Goal: Task Accomplishment & Management: Use online tool/utility

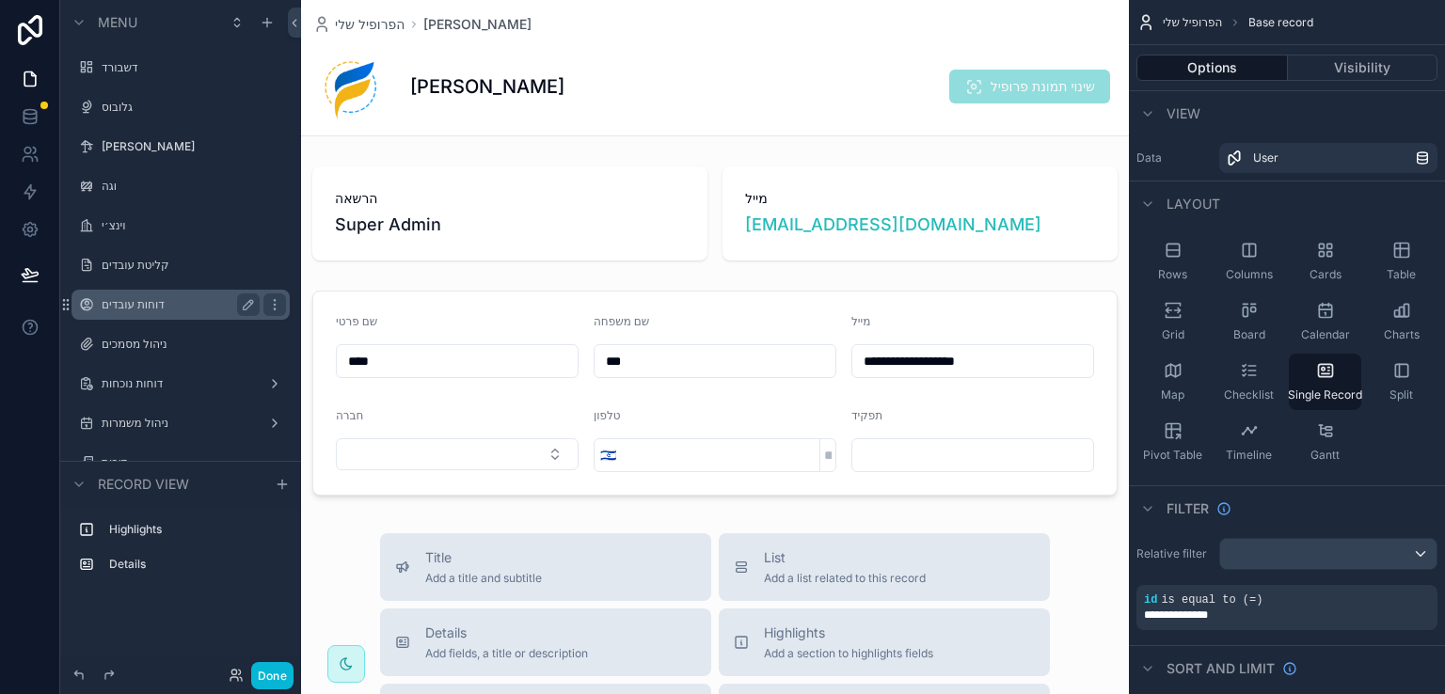
click at [144, 306] on label "דוחות עובדים" at bounding box center [177, 304] width 151 height 15
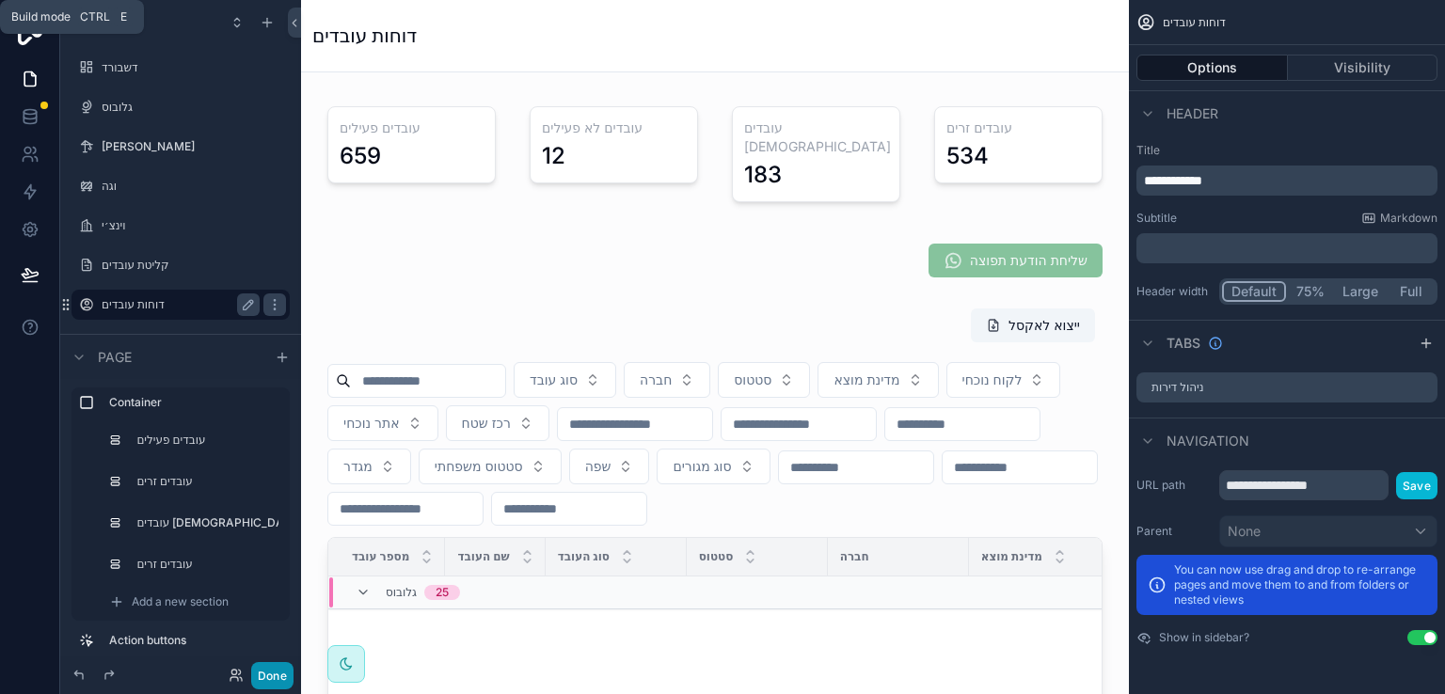
click at [274, 676] on button "Done" at bounding box center [272, 675] width 42 height 27
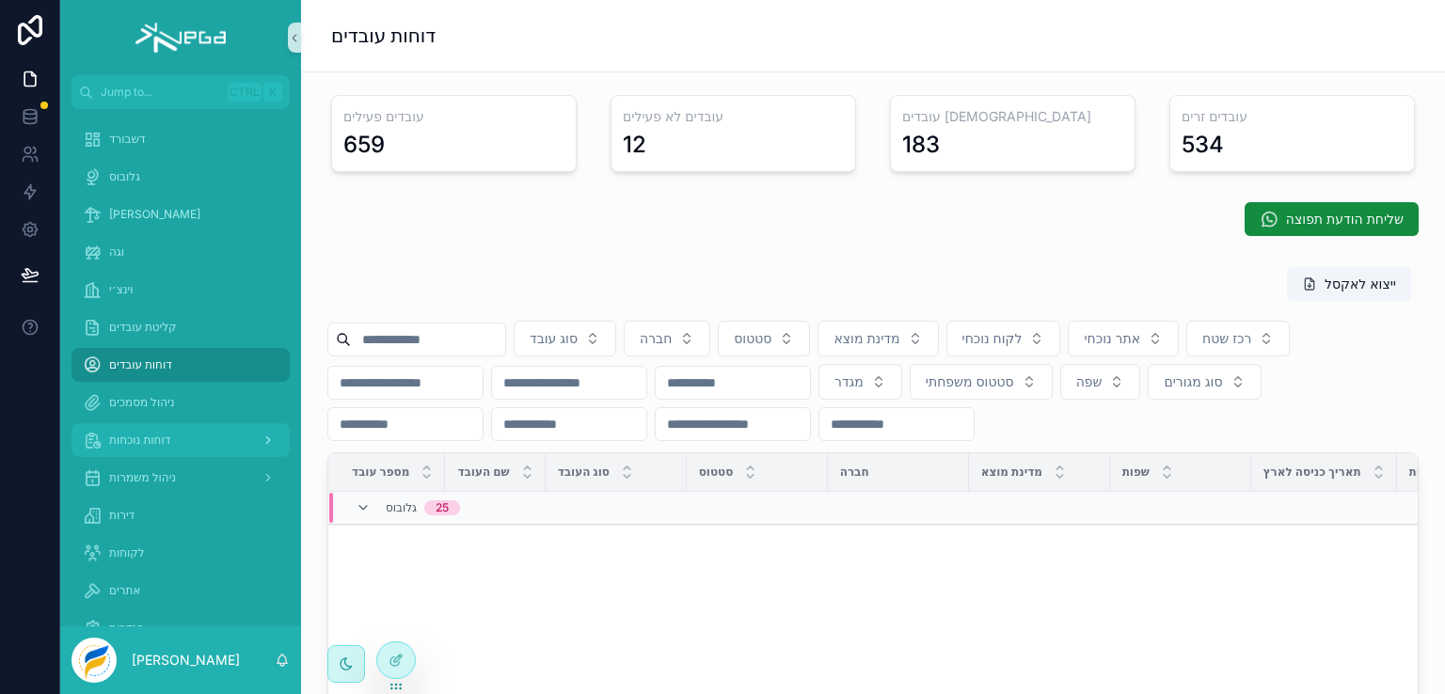
click at [135, 439] on span "דוחות נוכחות" at bounding box center [139, 440] width 61 height 15
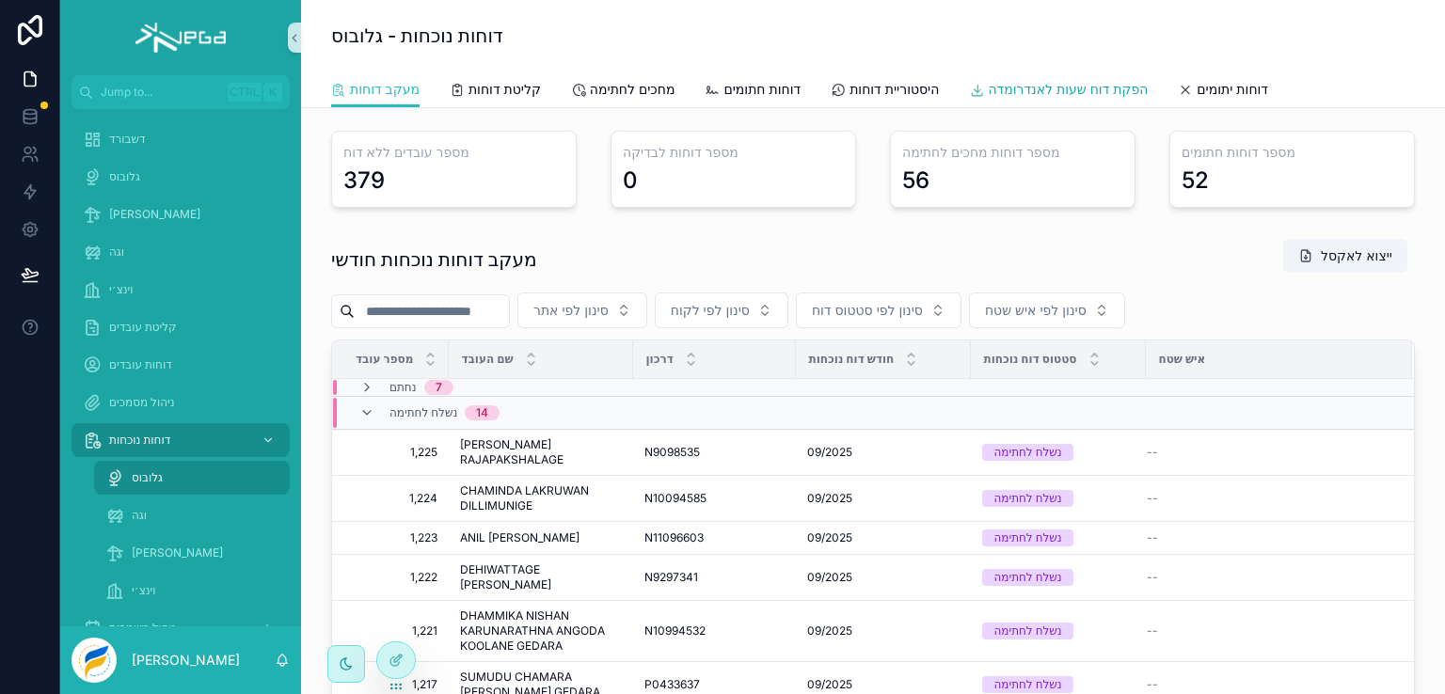
click at [1052, 91] on span "הפקת דוח שעות לאנדרומדה" at bounding box center [1068, 89] width 160 height 19
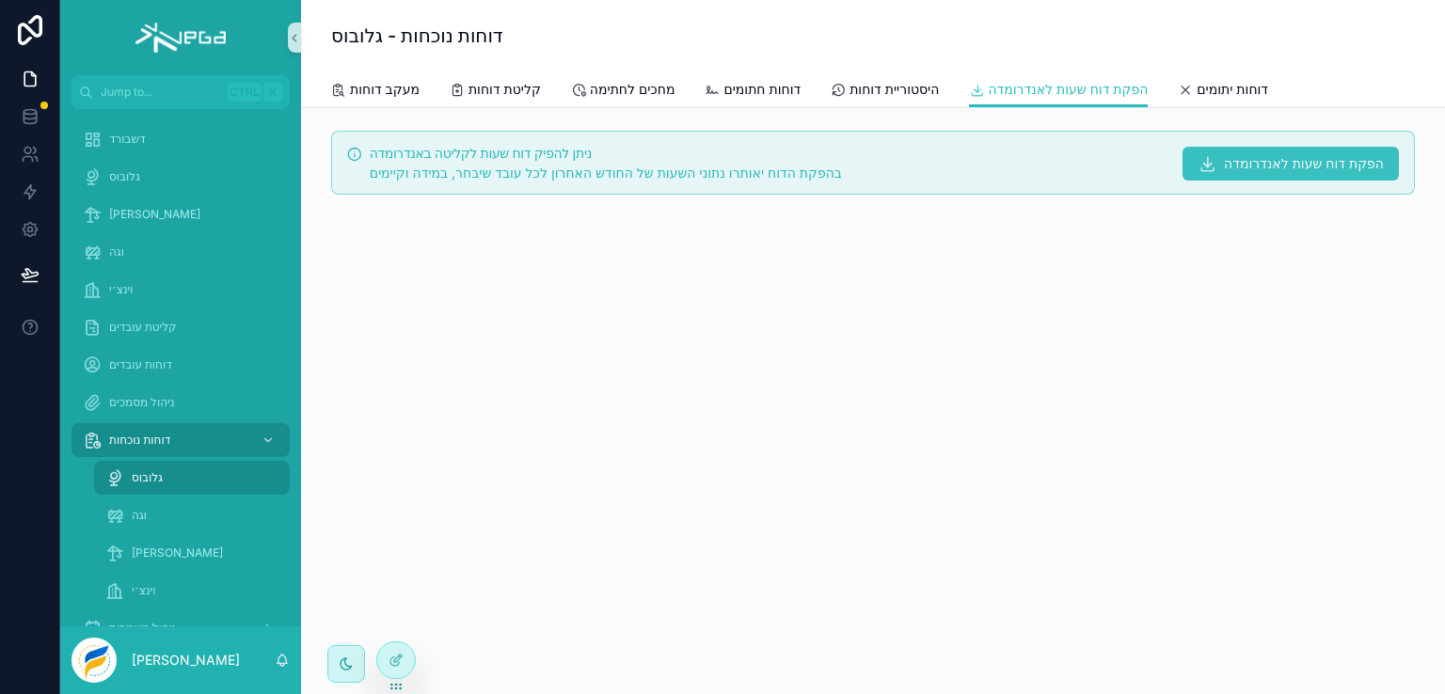
click at [1283, 166] on span "הפקת דוח שעות לאנדרומדה" at bounding box center [1304, 163] width 160 height 19
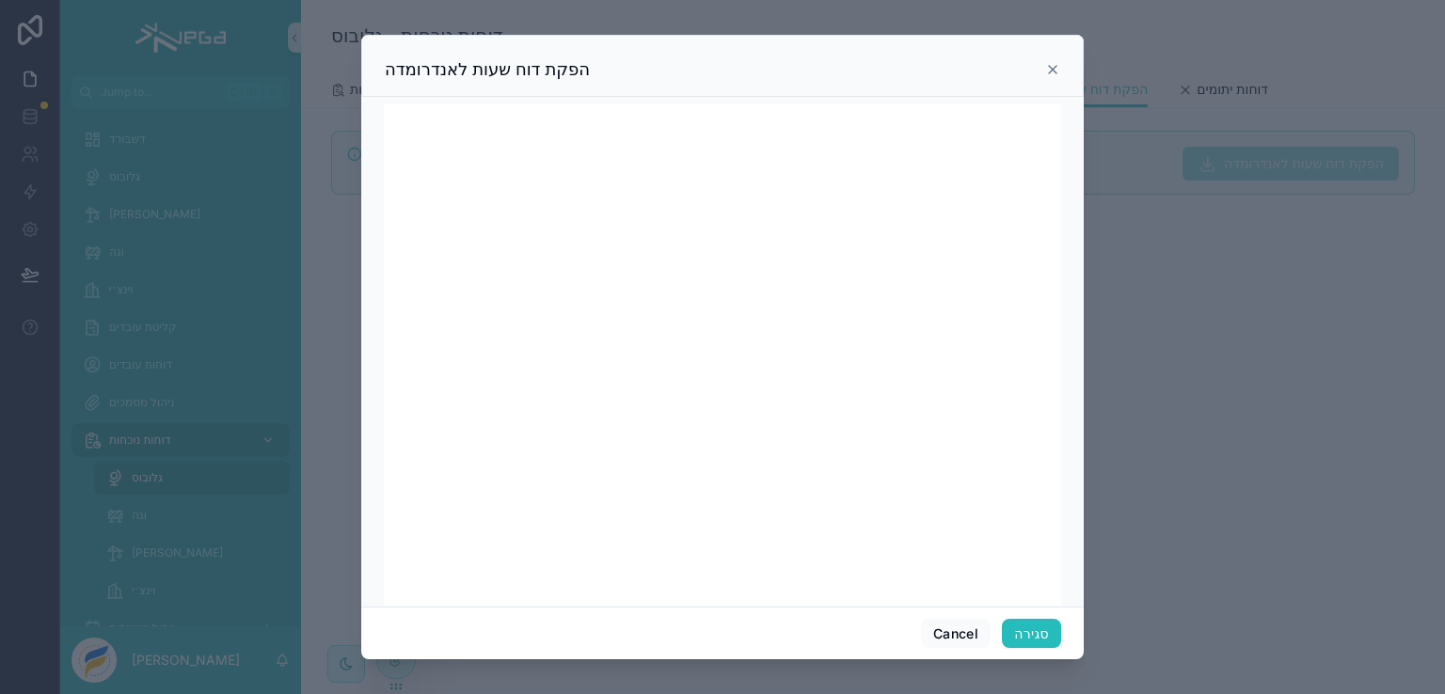
click at [1054, 70] on icon at bounding box center [1053, 70] width 8 height 8
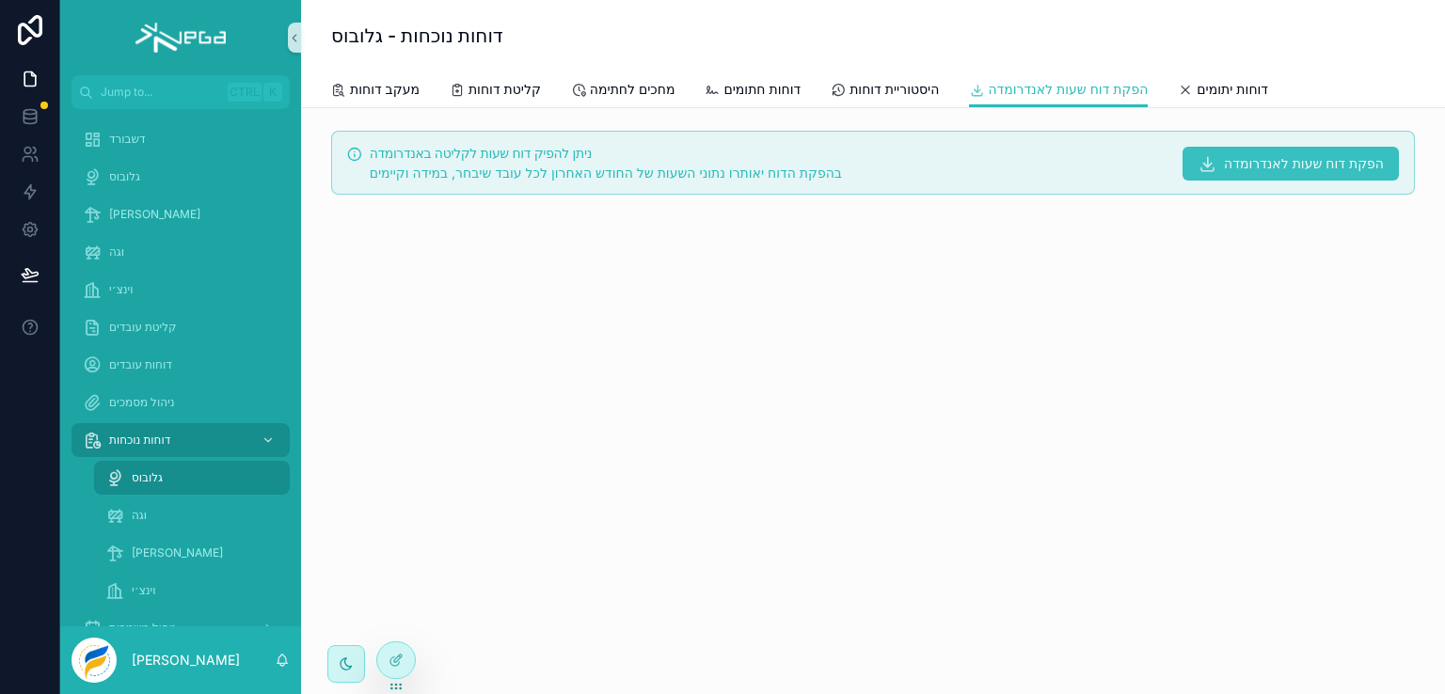
click at [1271, 159] on span "הפקת דוח שעות לאנדרומדה" at bounding box center [1304, 163] width 160 height 19
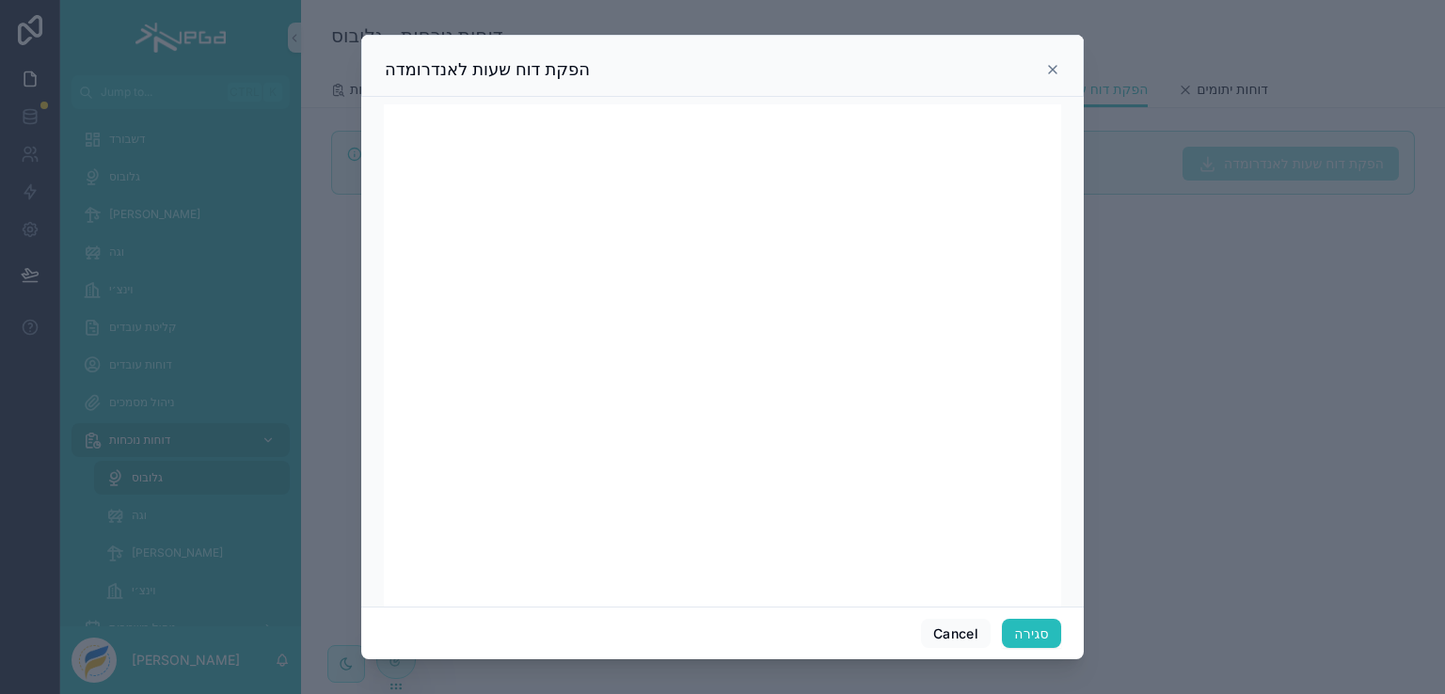
click at [1055, 68] on icon at bounding box center [1052, 69] width 15 height 15
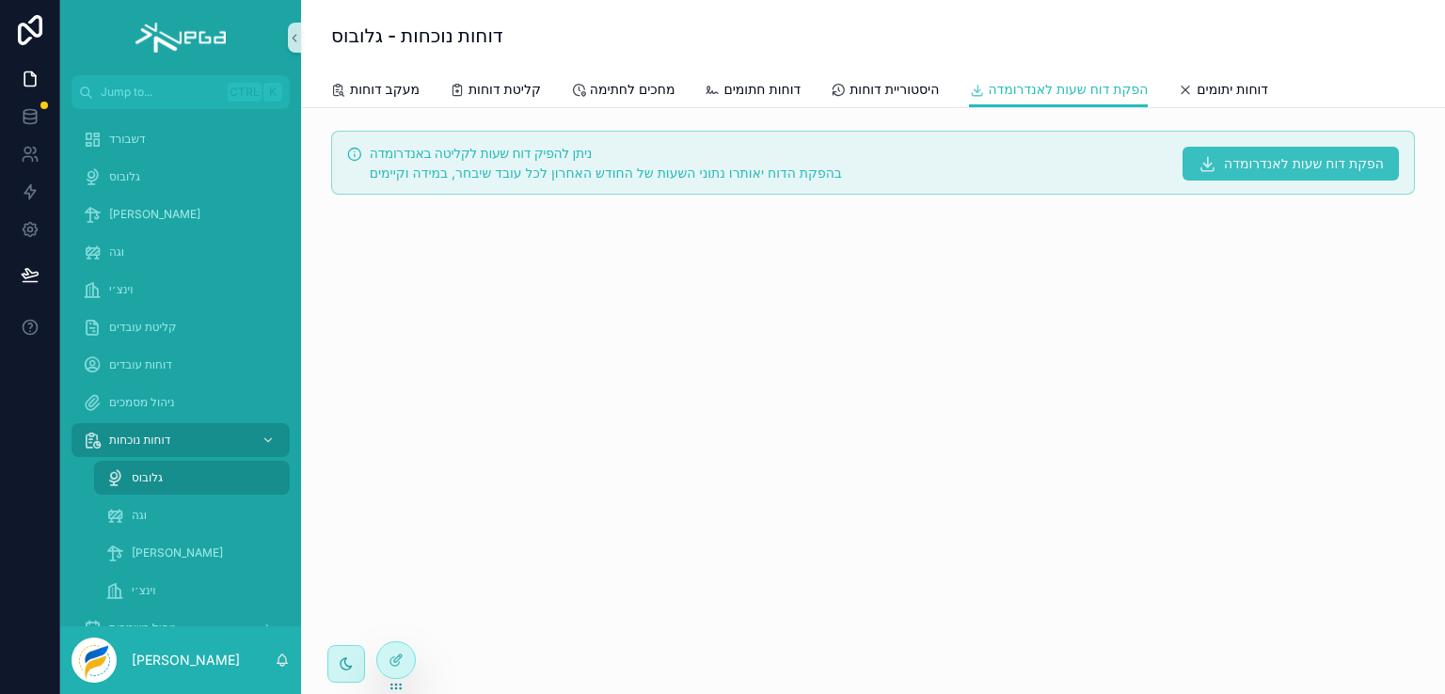
click at [1258, 165] on span "הפקת דוח שעות לאנדרומדה" at bounding box center [1304, 163] width 160 height 19
click at [1233, 164] on span "הפקת דוח שעות לאנדרומדה" at bounding box center [1304, 163] width 160 height 19
click at [1283, 163] on span "הפקת דוח שעות לאנדרומדה" at bounding box center [1304, 163] width 160 height 19
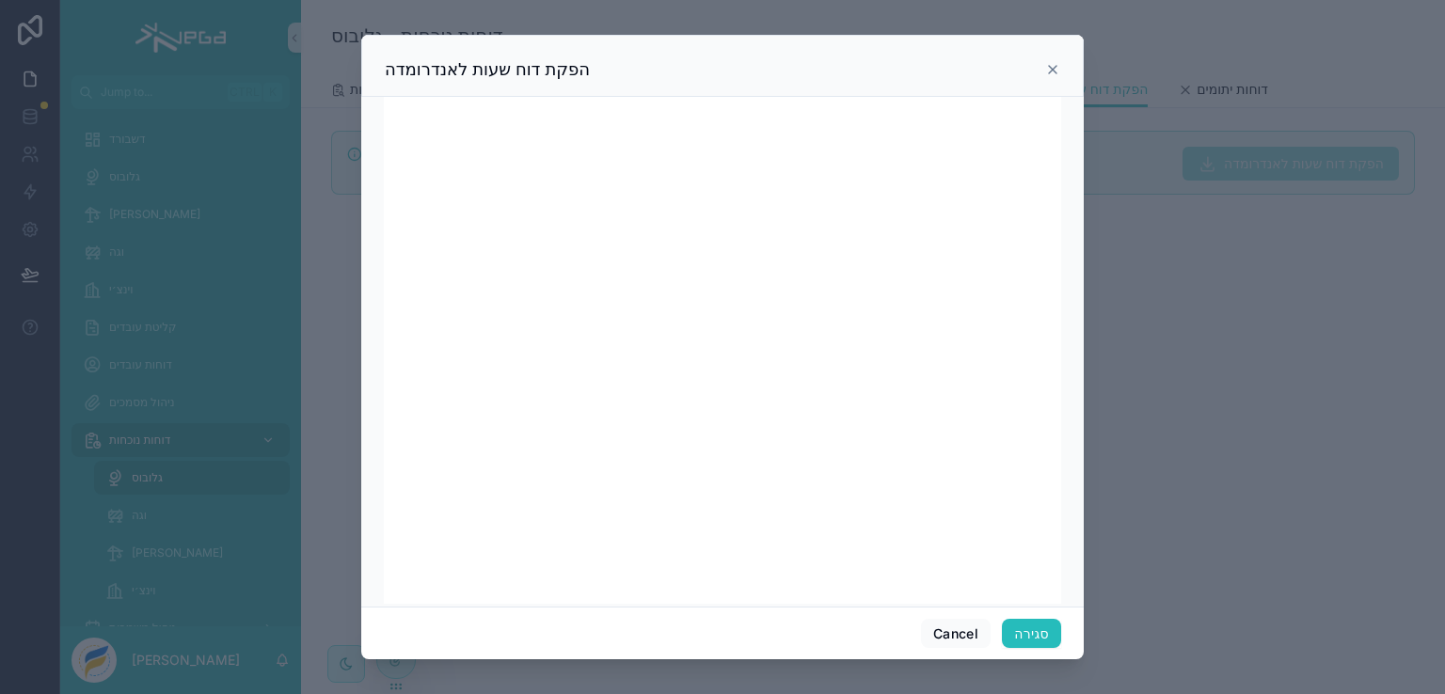
scroll to position [33, 0]
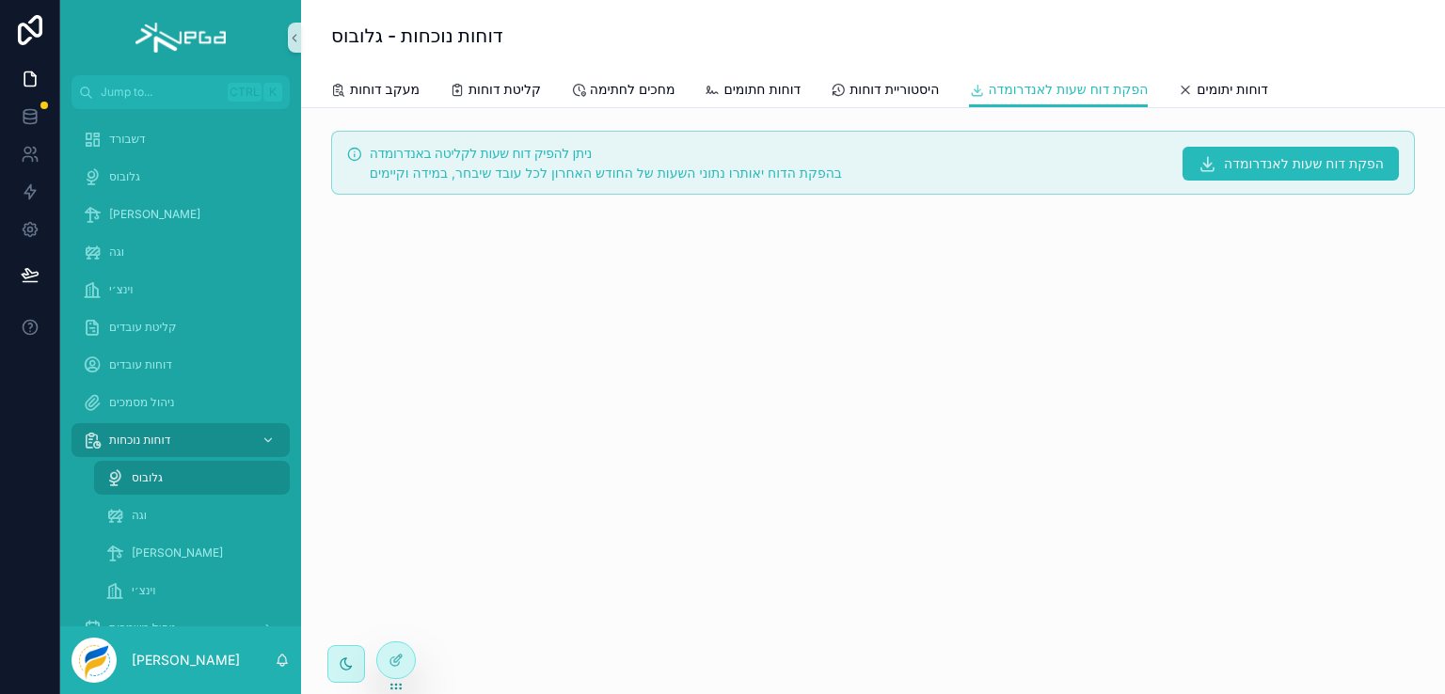
click at [1208, 157] on icon "scrollable content" at bounding box center [1208, 163] width 18 height 19
click at [1224, 163] on span "הפקת דוח שעות לאנדרומדה" at bounding box center [1304, 163] width 160 height 19
click at [647, 85] on span "מחכים לחתימה" at bounding box center [633, 89] width 86 height 19
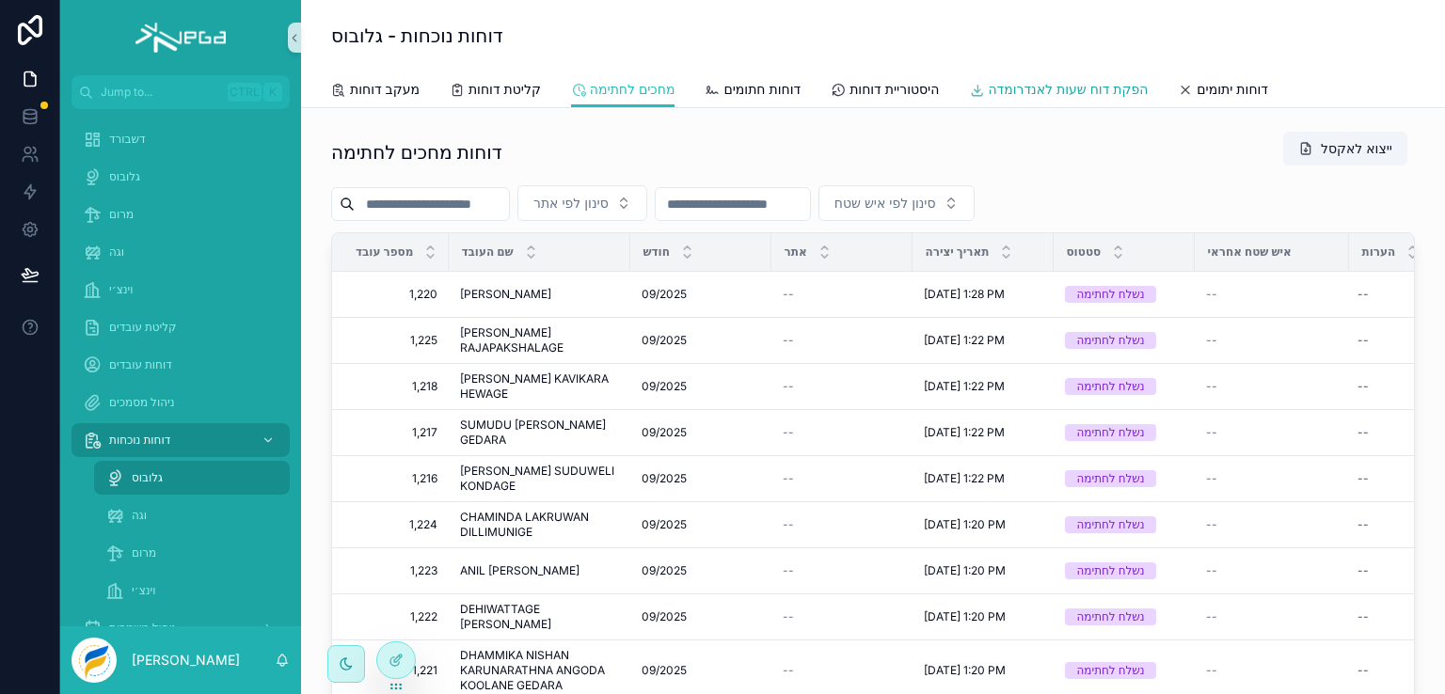
click at [1025, 84] on span "הפקת דוח שעות לאנדרומדה" at bounding box center [1068, 89] width 160 height 19
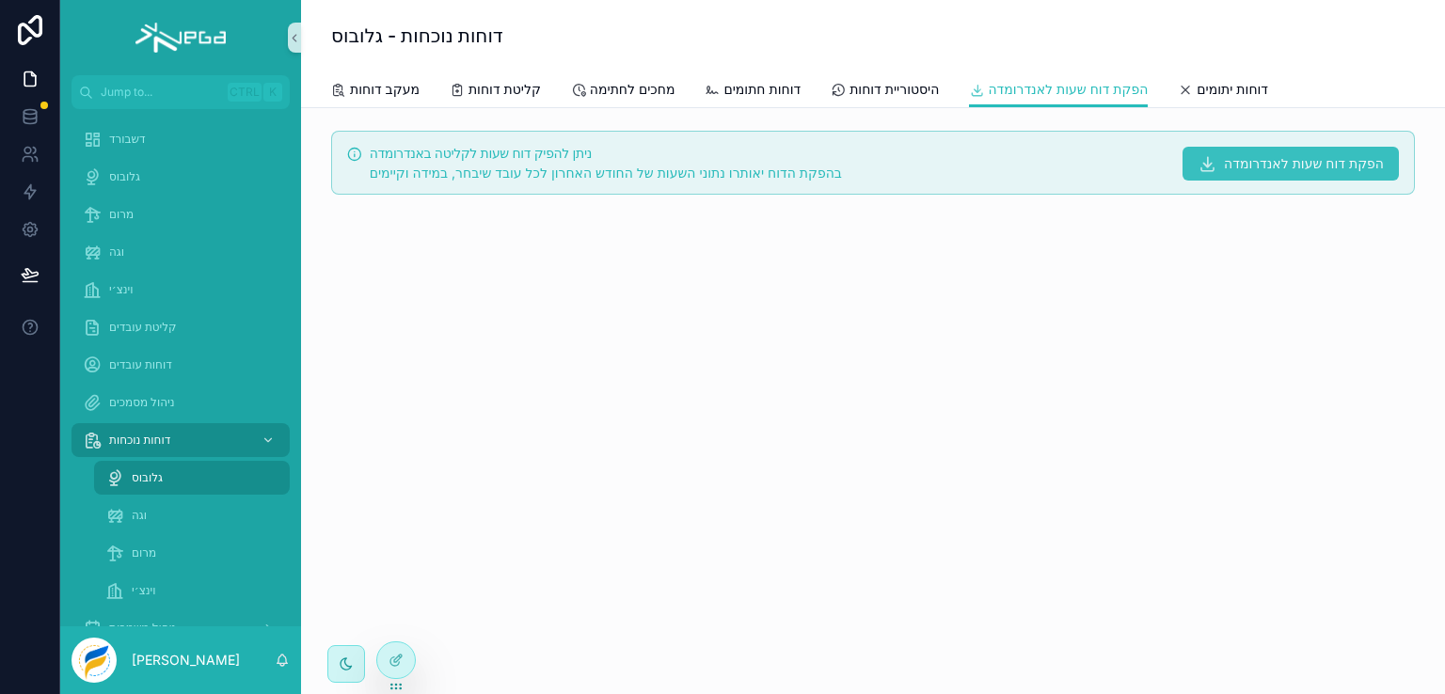
click at [1264, 169] on span "הפקת דוח שעות לאנדרומדה" at bounding box center [1304, 163] width 160 height 19
click at [1280, 167] on span "הפקת דוח שעות לאנדרומדה" at bounding box center [1304, 163] width 160 height 19
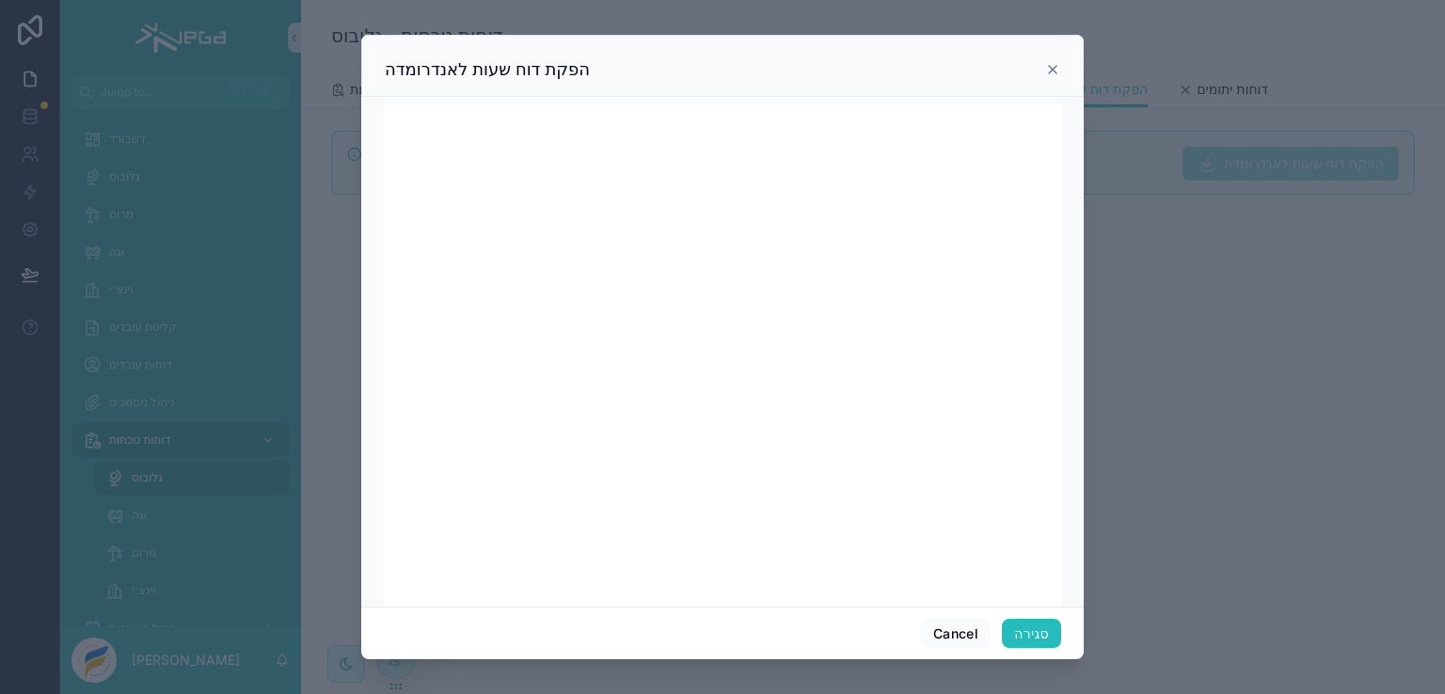
click at [1054, 71] on icon at bounding box center [1052, 69] width 15 height 15
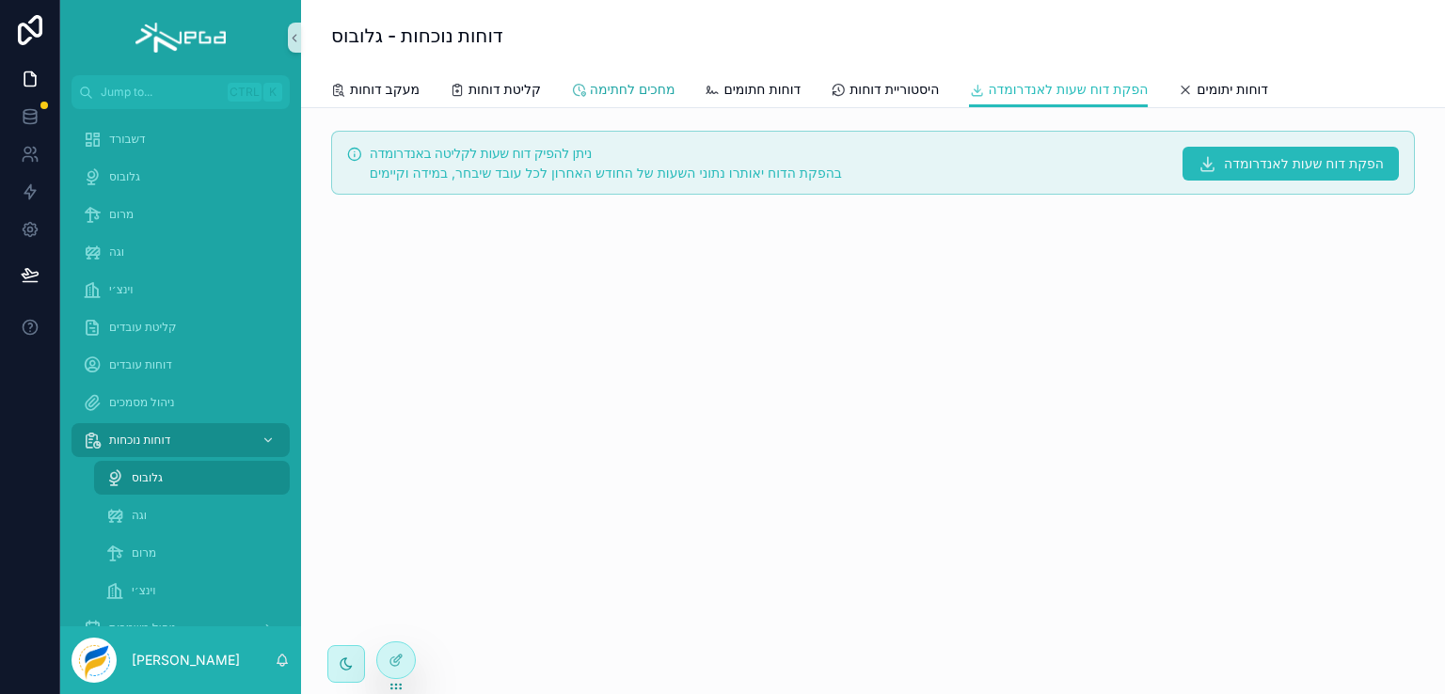
click at [651, 90] on span "מחכים לחתימה" at bounding box center [633, 89] width 86 height 19
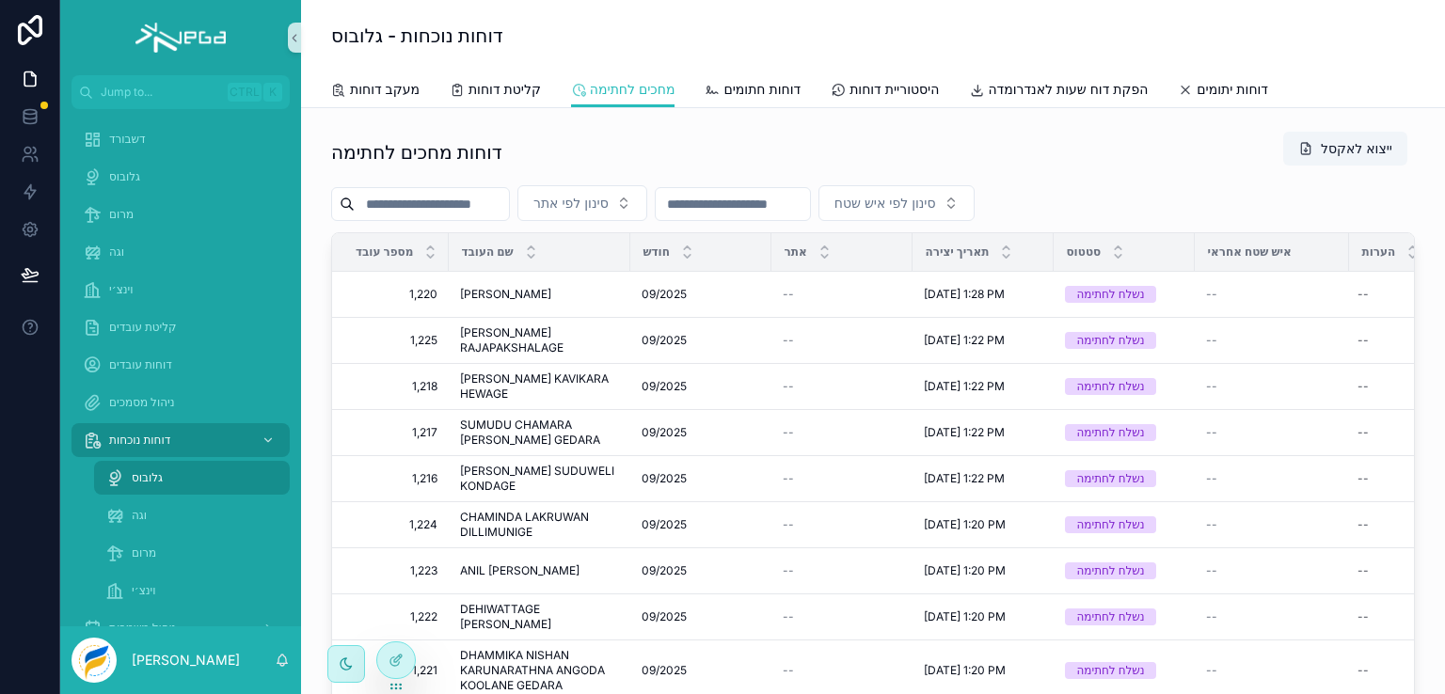
click at [378, 252] on span "מספר עובד" at bounding box center [384, 252] width 57 height 15
click at [425, 253] on icon "scrollable content" at bounding box center [430, 256] width 12 height 12
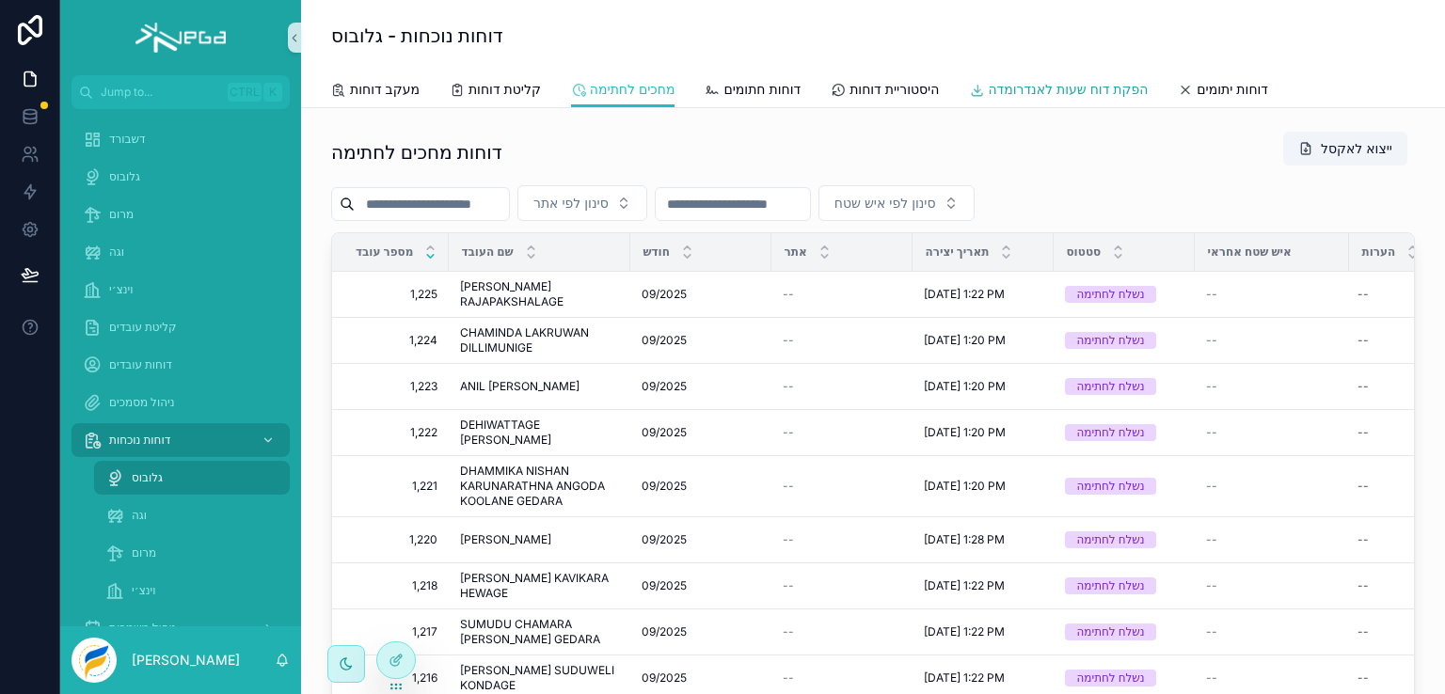
click at [1114, 87] on span "הפקת דוח שעות לאנדרומדה" at bounding box center [1068, 89] width 160 height 19
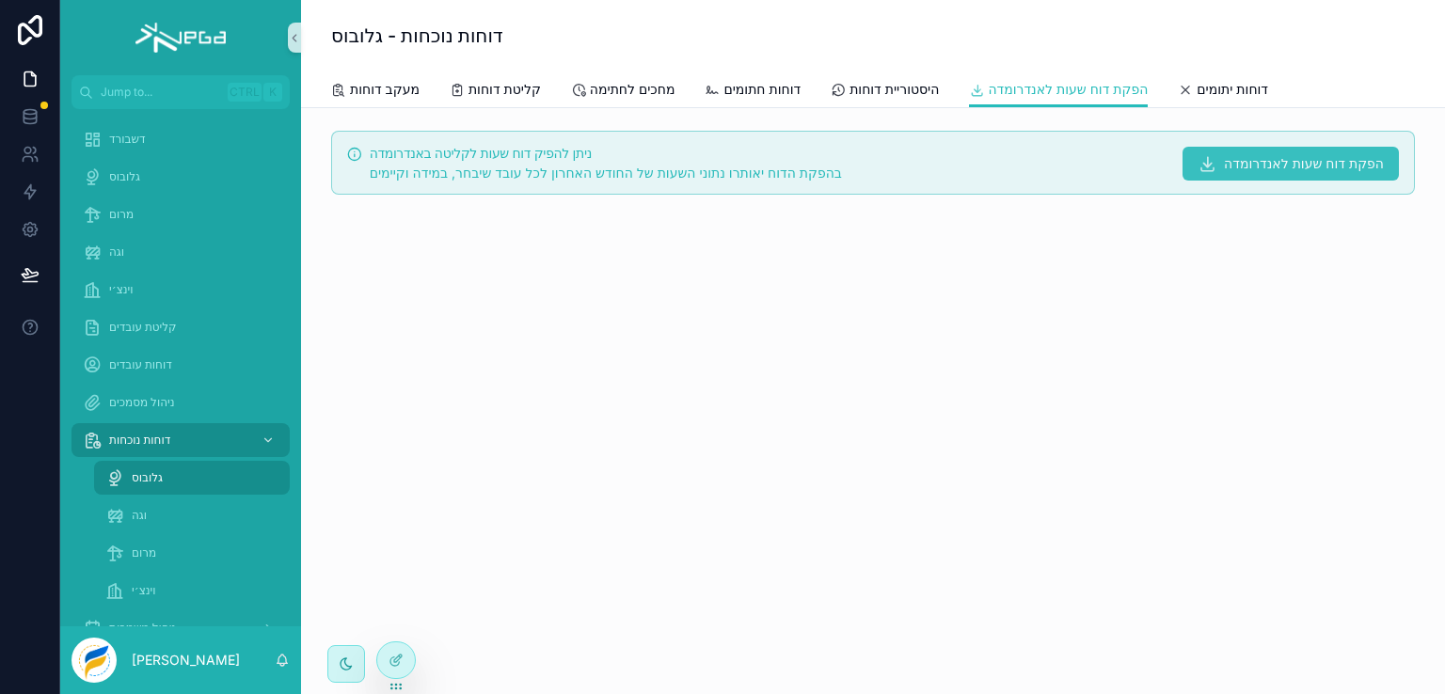
click at [1211, 167] on icon "scrollable content" at bounding box center [1208, 163] width 18 height 19
click at [612, 97] on span "מחכים לחתימה" at bounding box center [633, 89] width 86 height 19
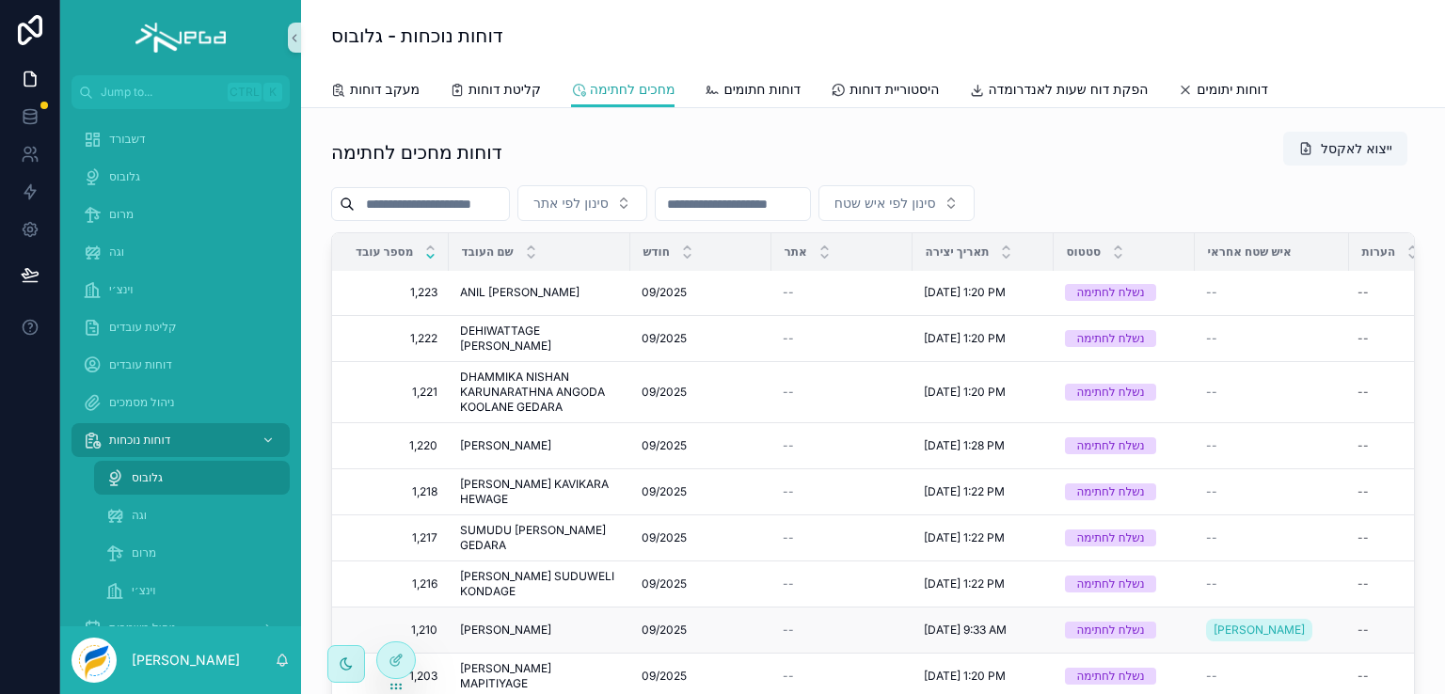
scroll to position [188, 0]
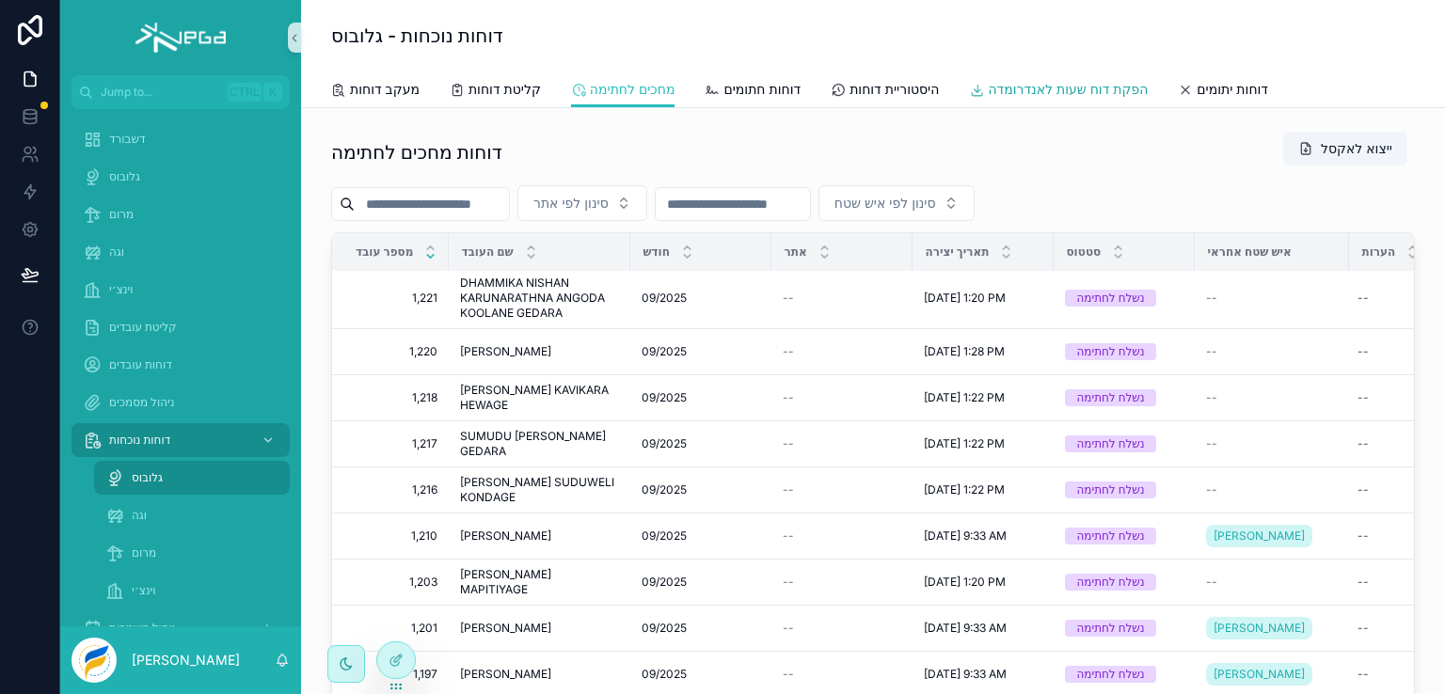
click at [1072, 91] on span "הפקת דוח שעות לאנדרומדה" at bounding box center [1068, 89] width 160 height 19
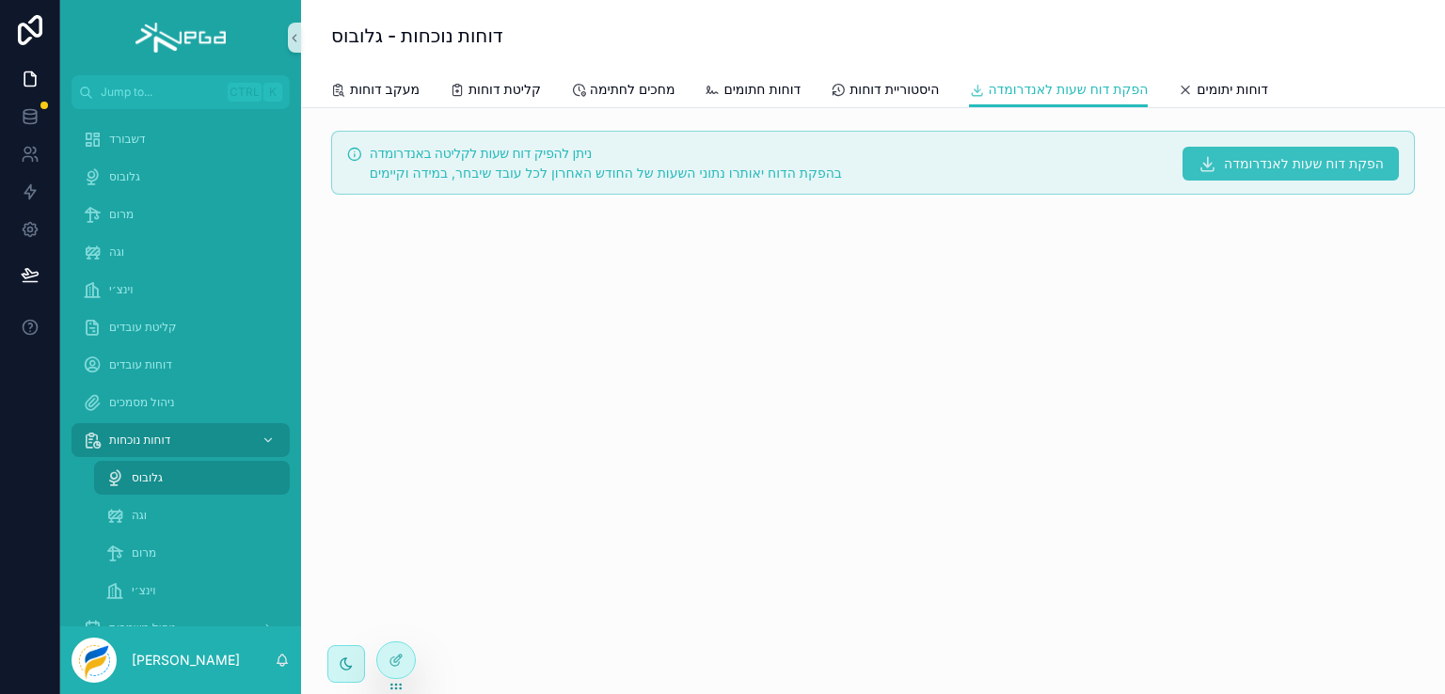
click at [1224, 166] on span "הפקת דוח שעות לאנדרומדה" at bounding box center [1304, 163] width 160 height 19
click at [1200, 164] on icon "scrollable content" at bounding box center [1208, 163] width 18 height 19
click at [1211, 166] on icon "scrollable content" at bounding box center [1208, 163] width 18 height 19
